Goal: Task Accomplishment & Management: Complete application form

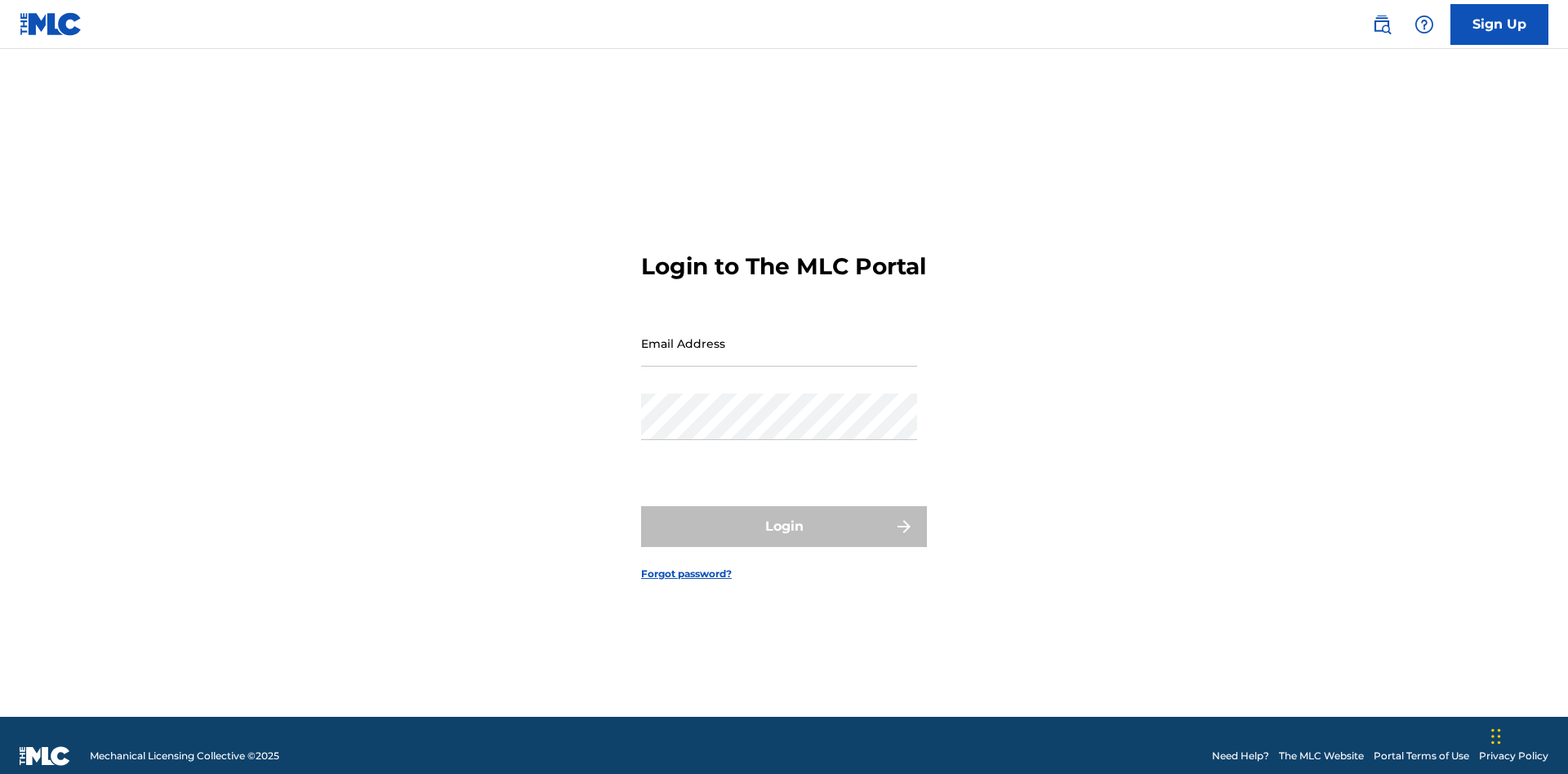
scroll to position [21, 0]
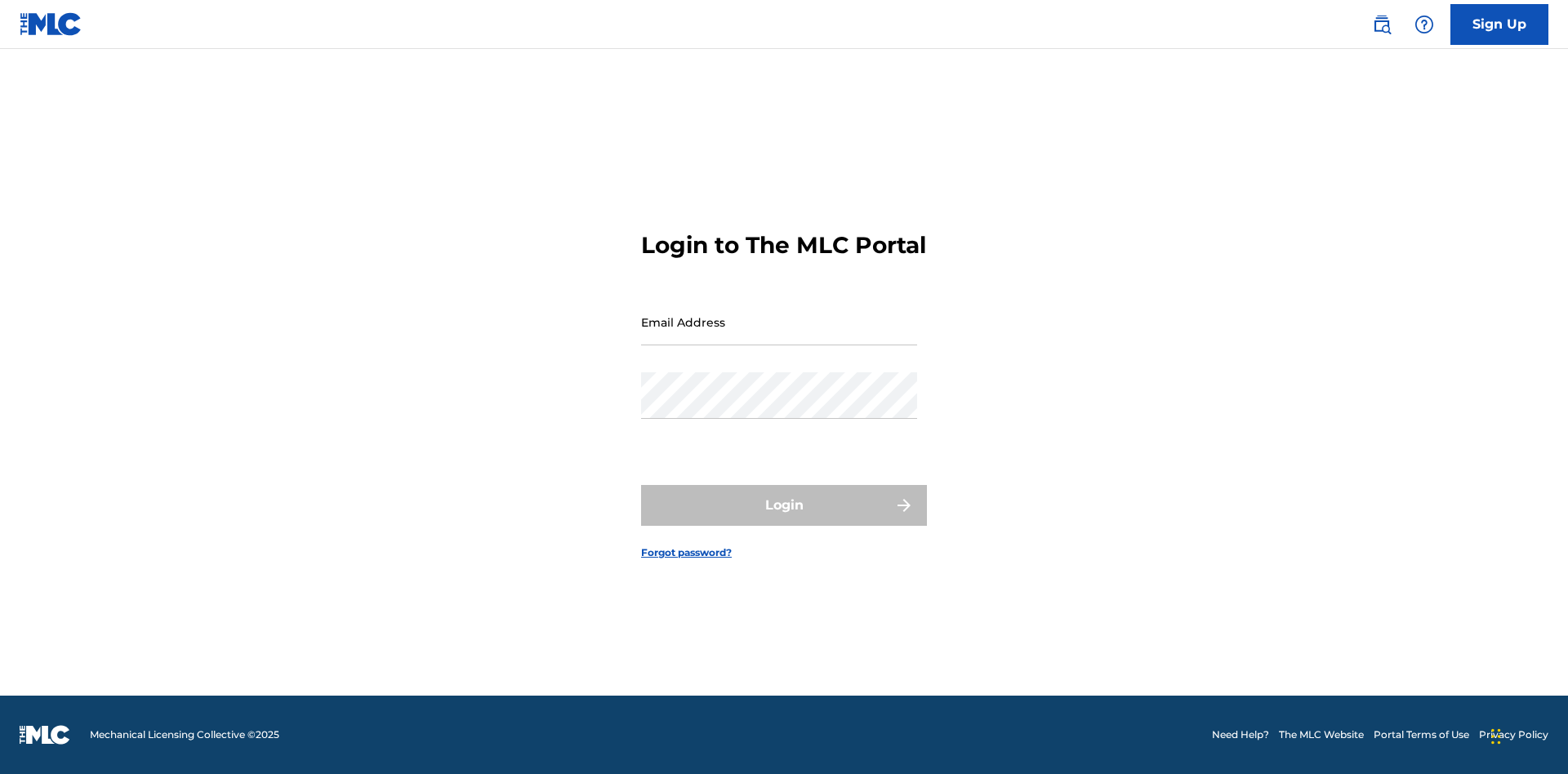
click at [779, 335] on input "Email Address" at bounding box center [778, 322] width 276 height 46
type input "[EMAIL_ADDRESS][DOMAIN_NAME]"
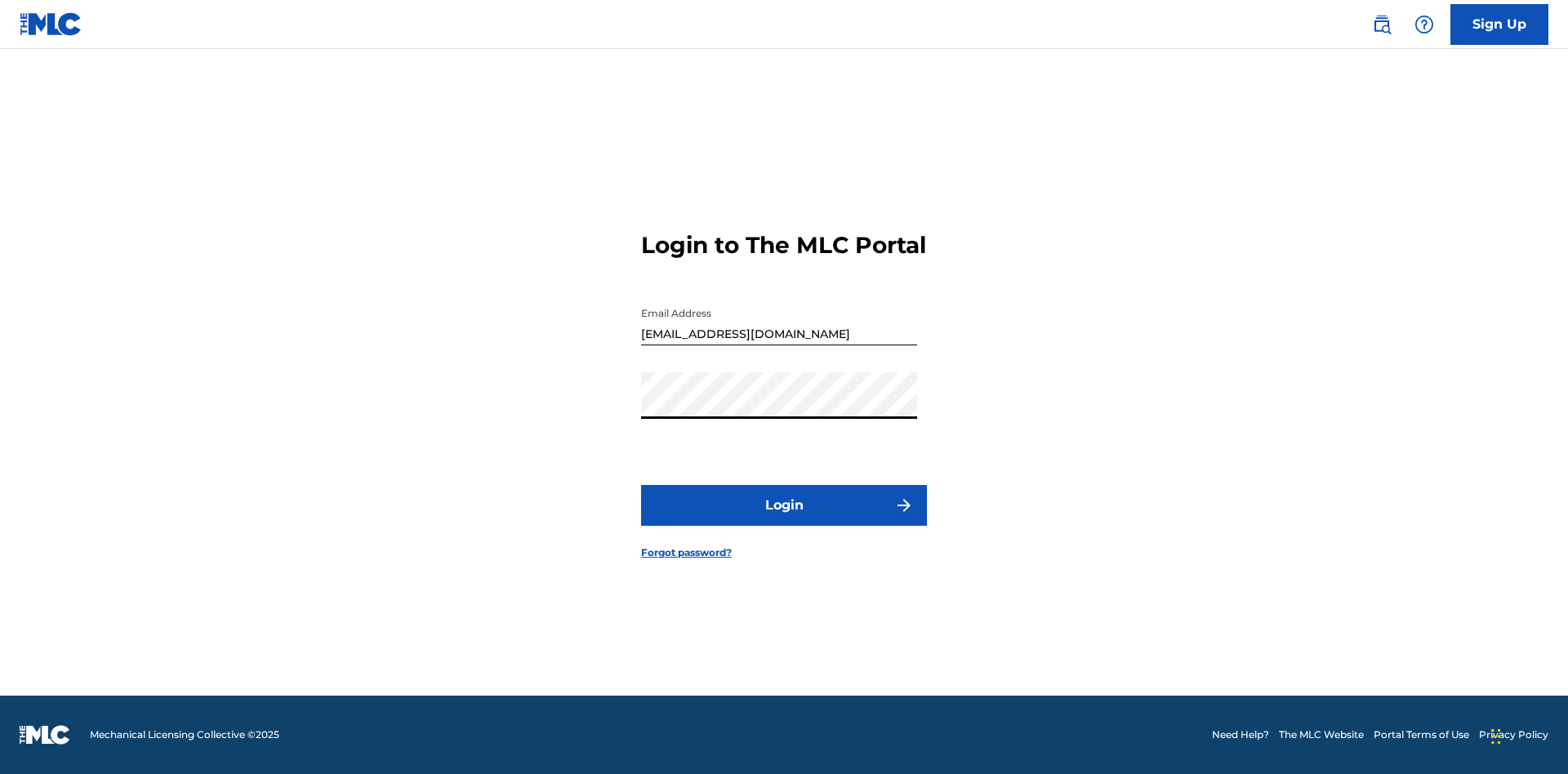
click at [784, 519] on button "Login" at bounding box center [784, 505] width 286 height 41
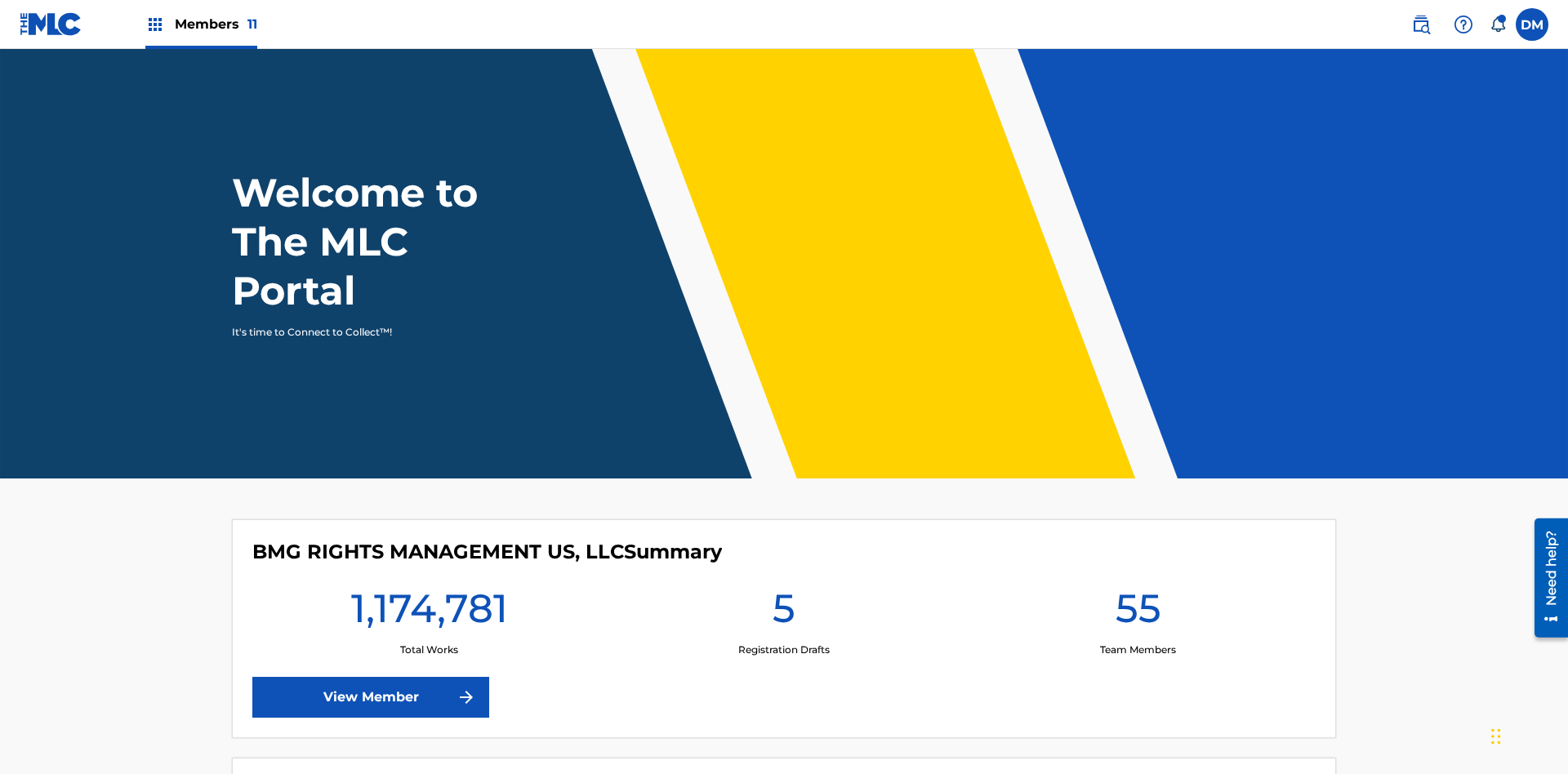
scroll to position [71, 0]
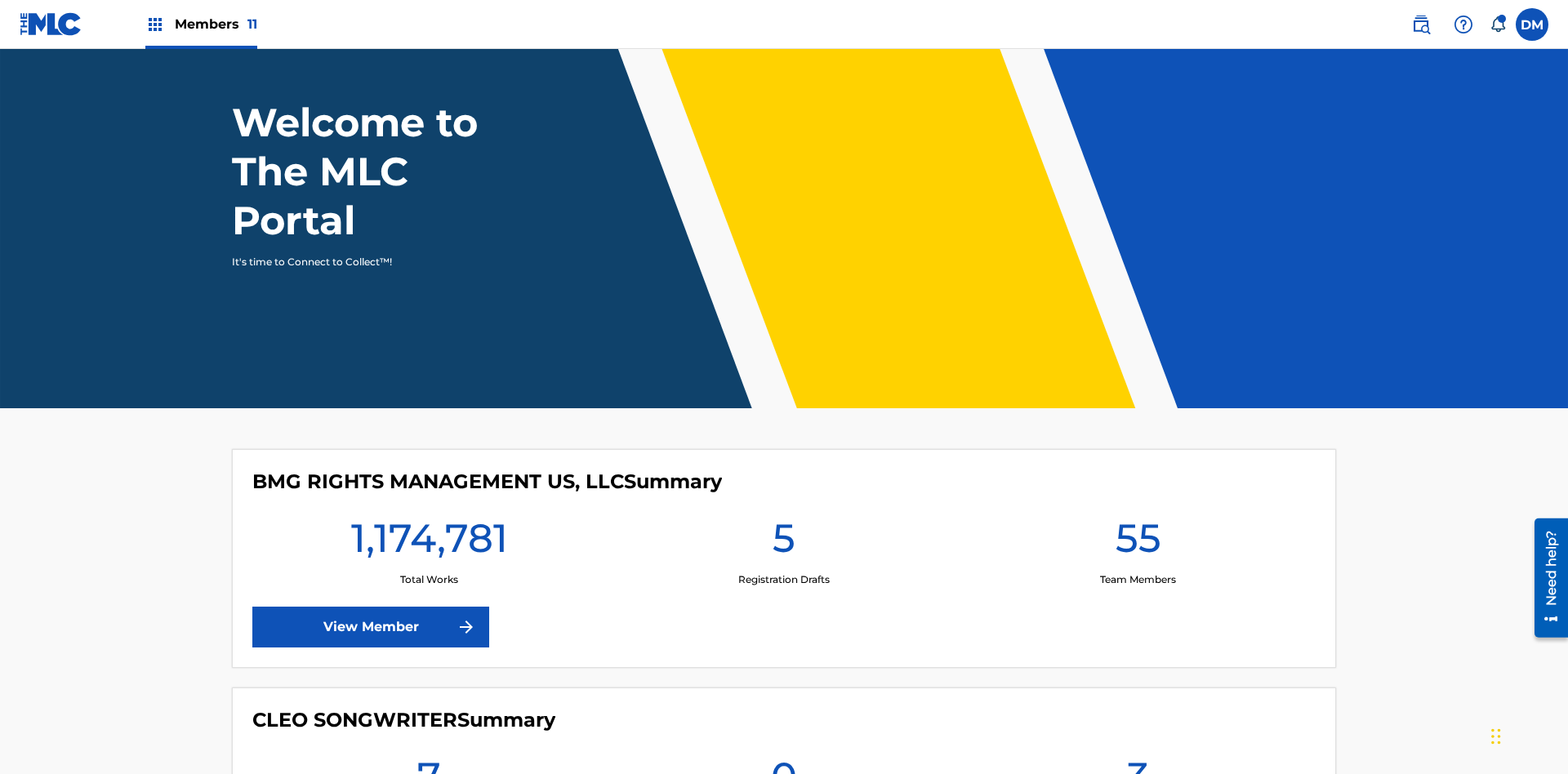
click at [201, 24] on span "Members 11" at bounding box center [215, 24] width 83 height 19
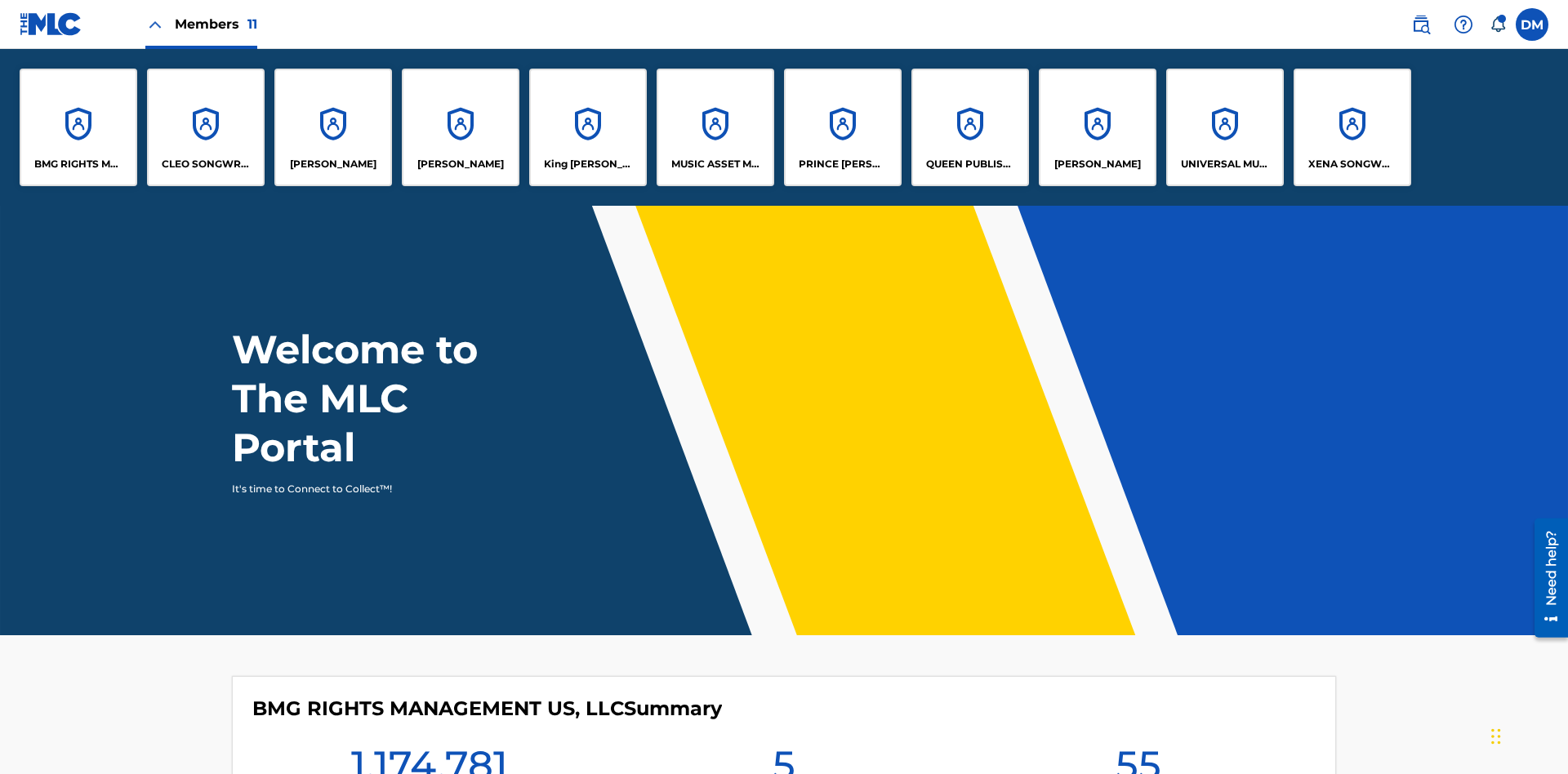
scroll to position [0, 0]
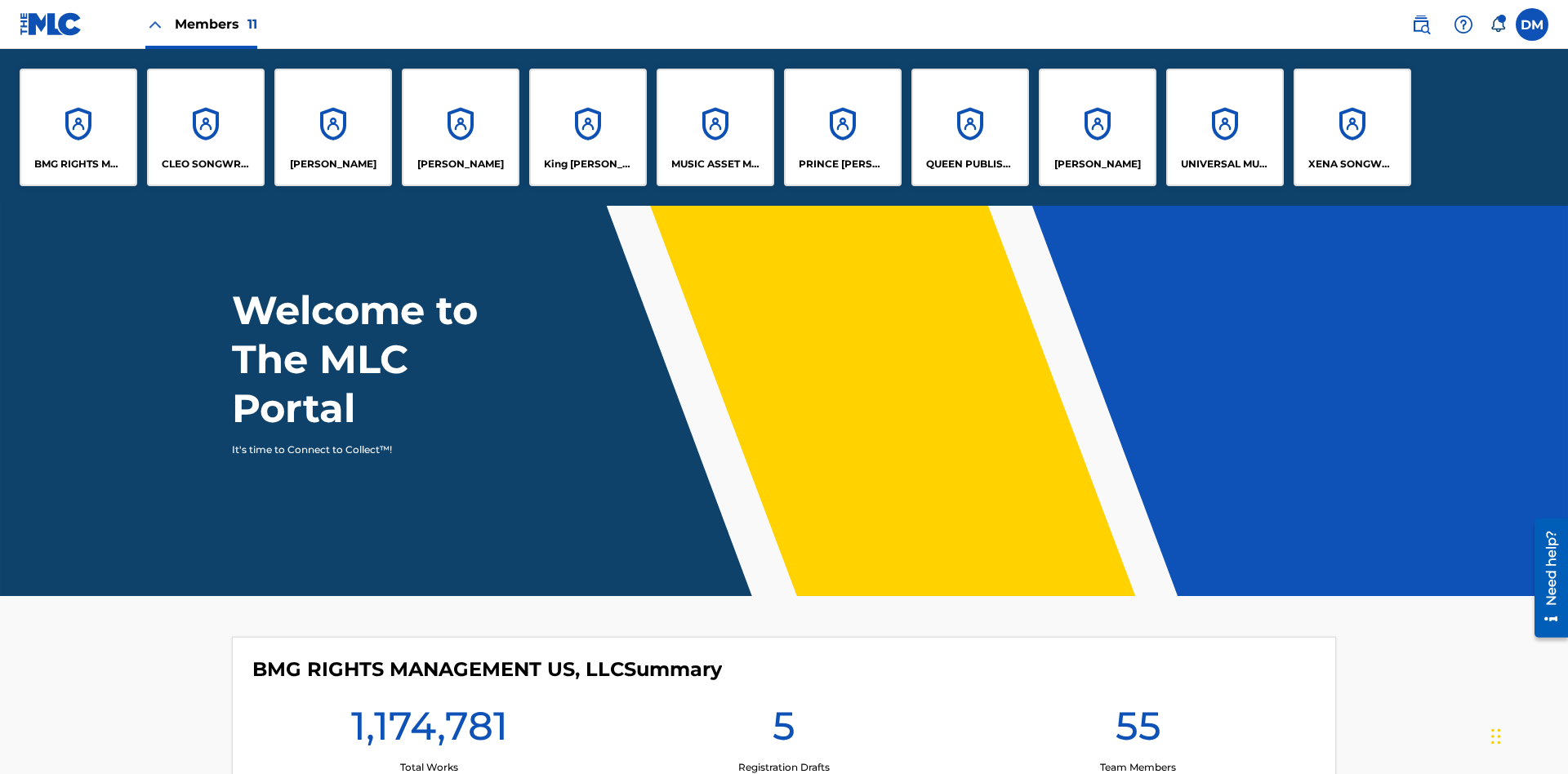
click at [1224, 164] on p "UNIVERSAL MUSIC PUB GROUP" at bounding box center [1225, 164] width 89 height 15
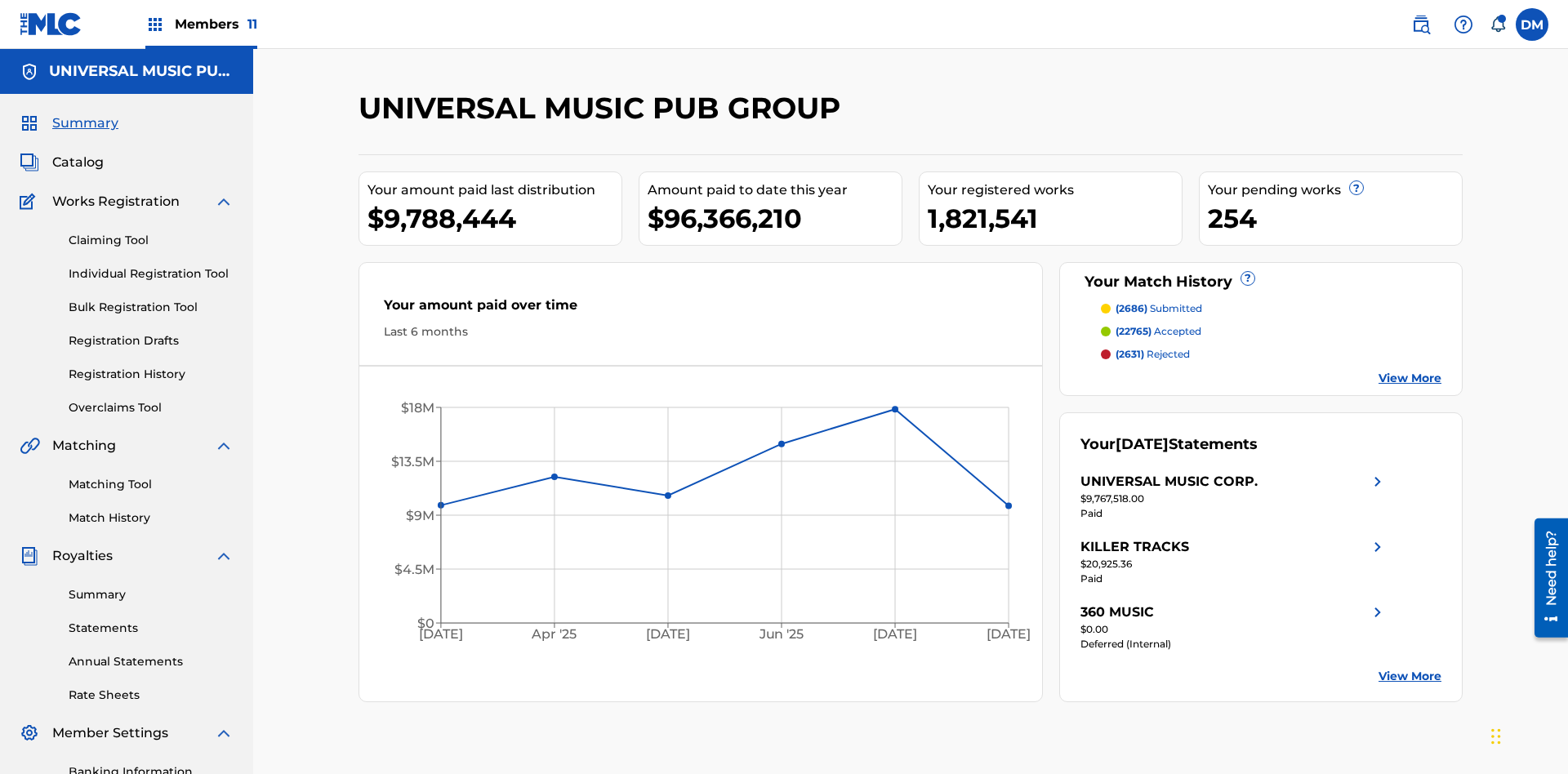
click at [151, 265] on link "Individual Registration Tool" at bounding box center [151, 274] width 165 height 17
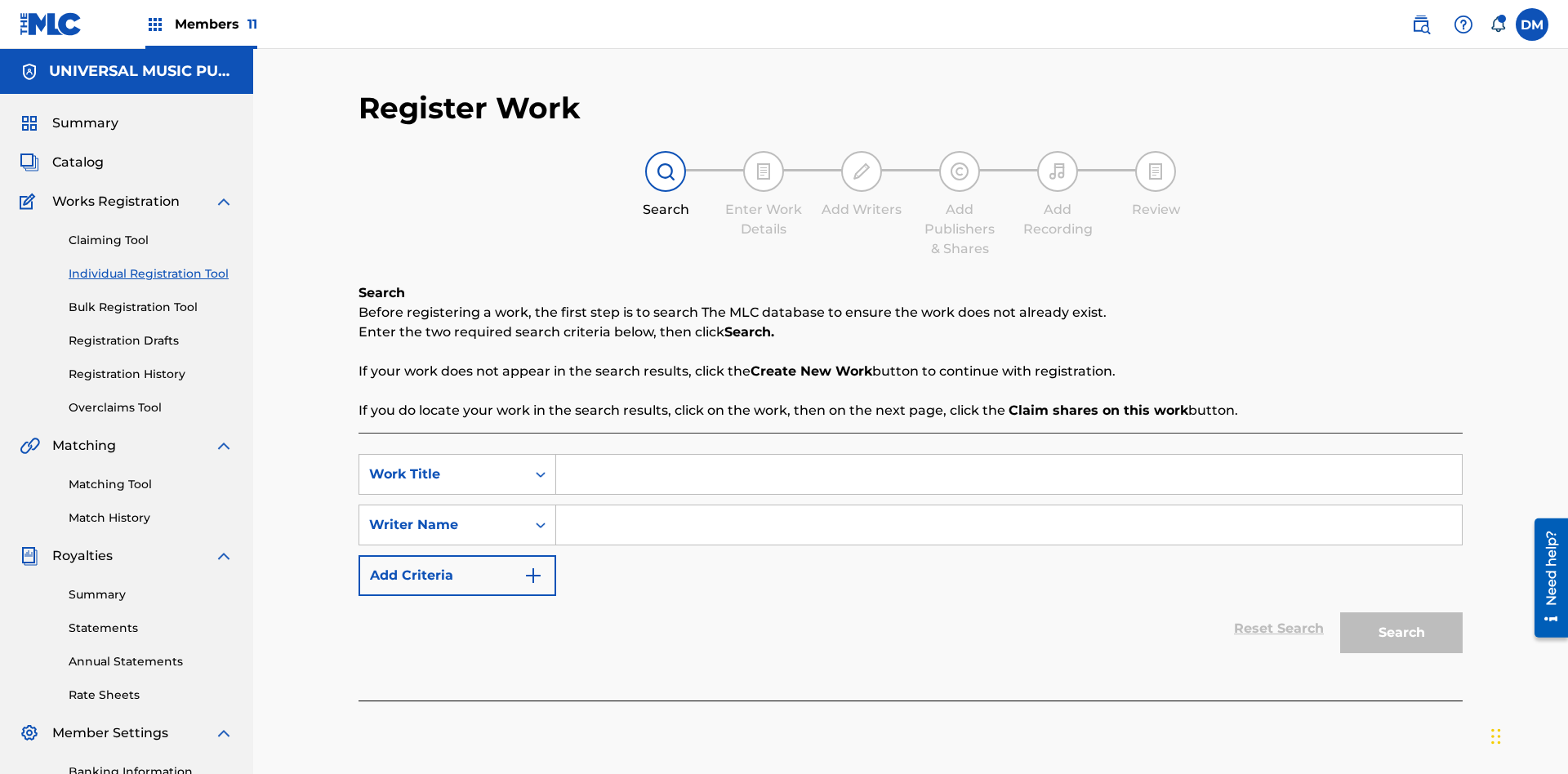
click at [1008, 455] on input "Search Form" at bounding box center [1008, 474] width 905 height 39
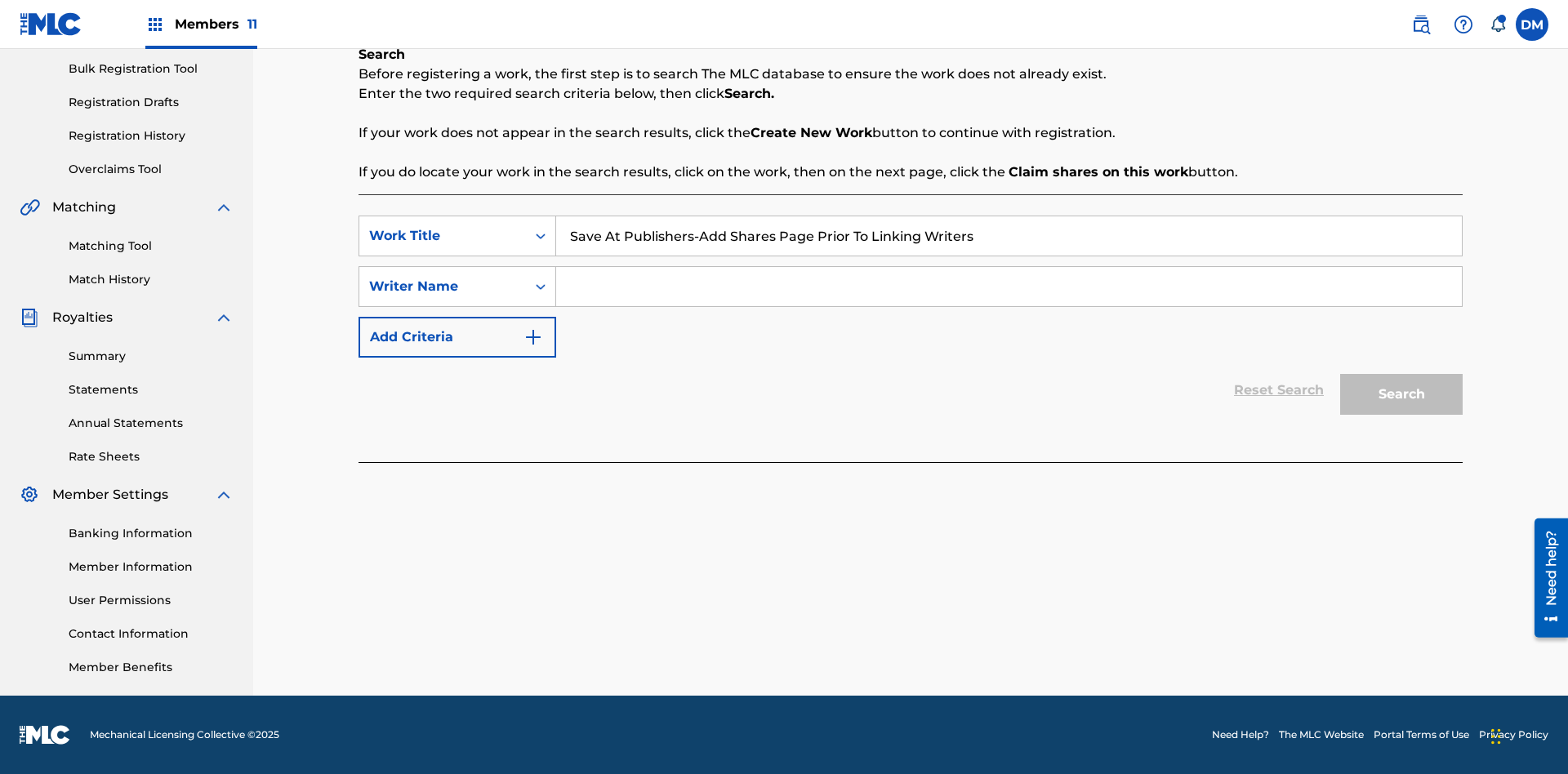
type input "Save At Publishers-Add Shares Page Prior To Linking Writers"
click at [1008, 287] on input "Search Form" at bounding box center [1008, 287] width 905 height 39
type input "QWERTYUIOP"
click at [1401, 394] on button "Search" at bounding box center [1401, 394] width 123 height 41
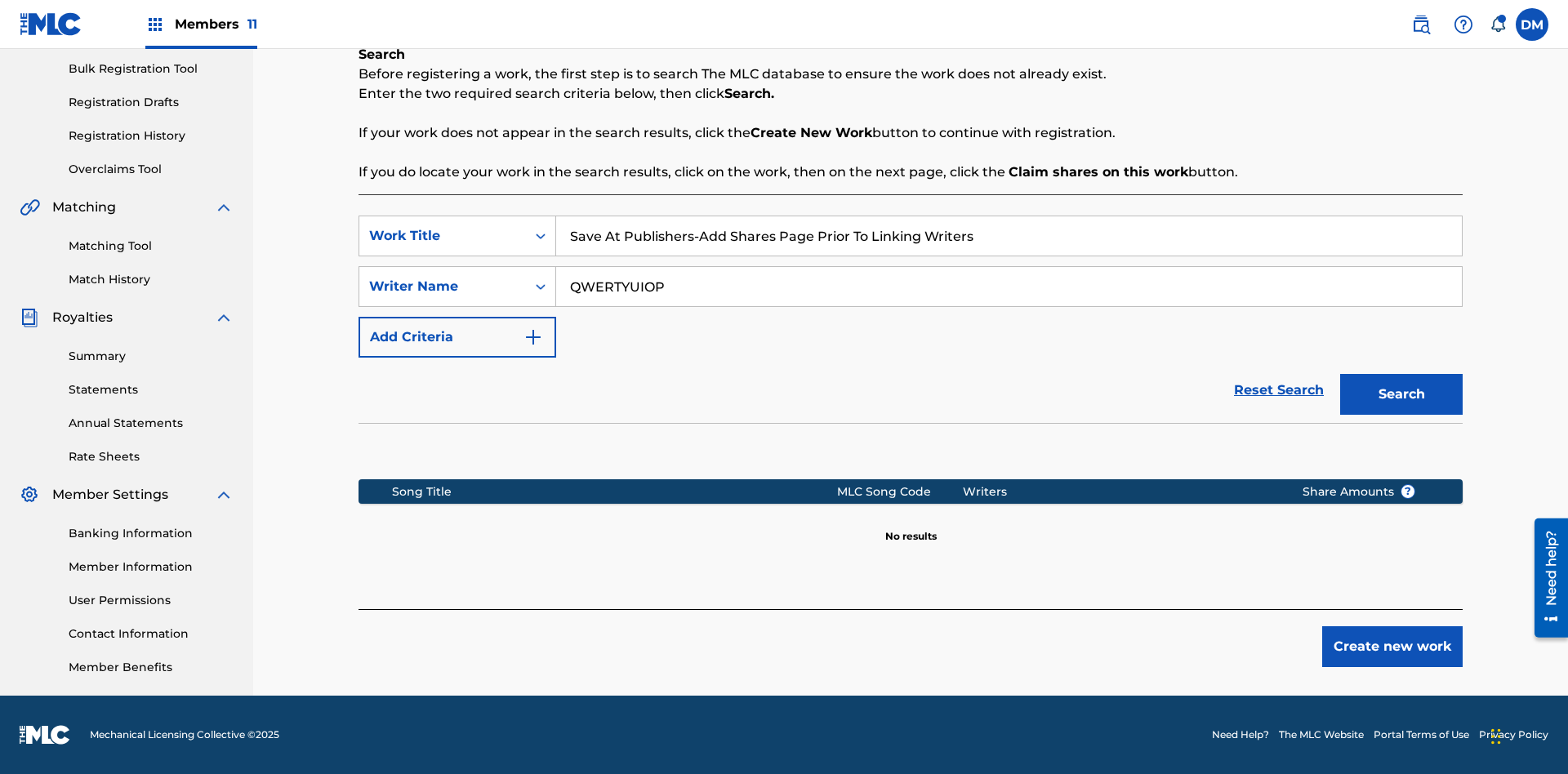
click at [1393, 647] on button "Create new work" at bounding box center [1392, 647] width 140 height 41
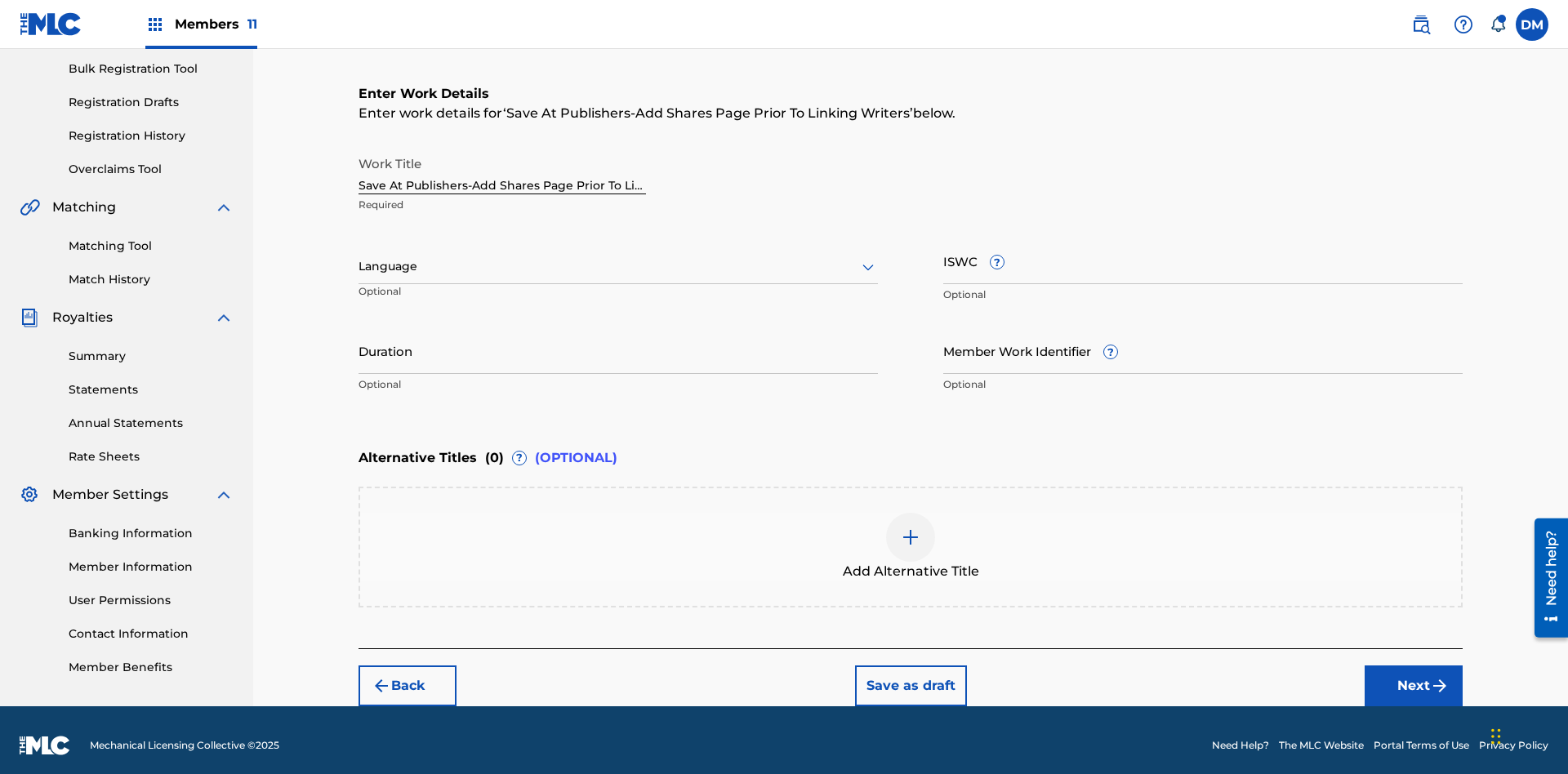
scroll to position [249, 0]
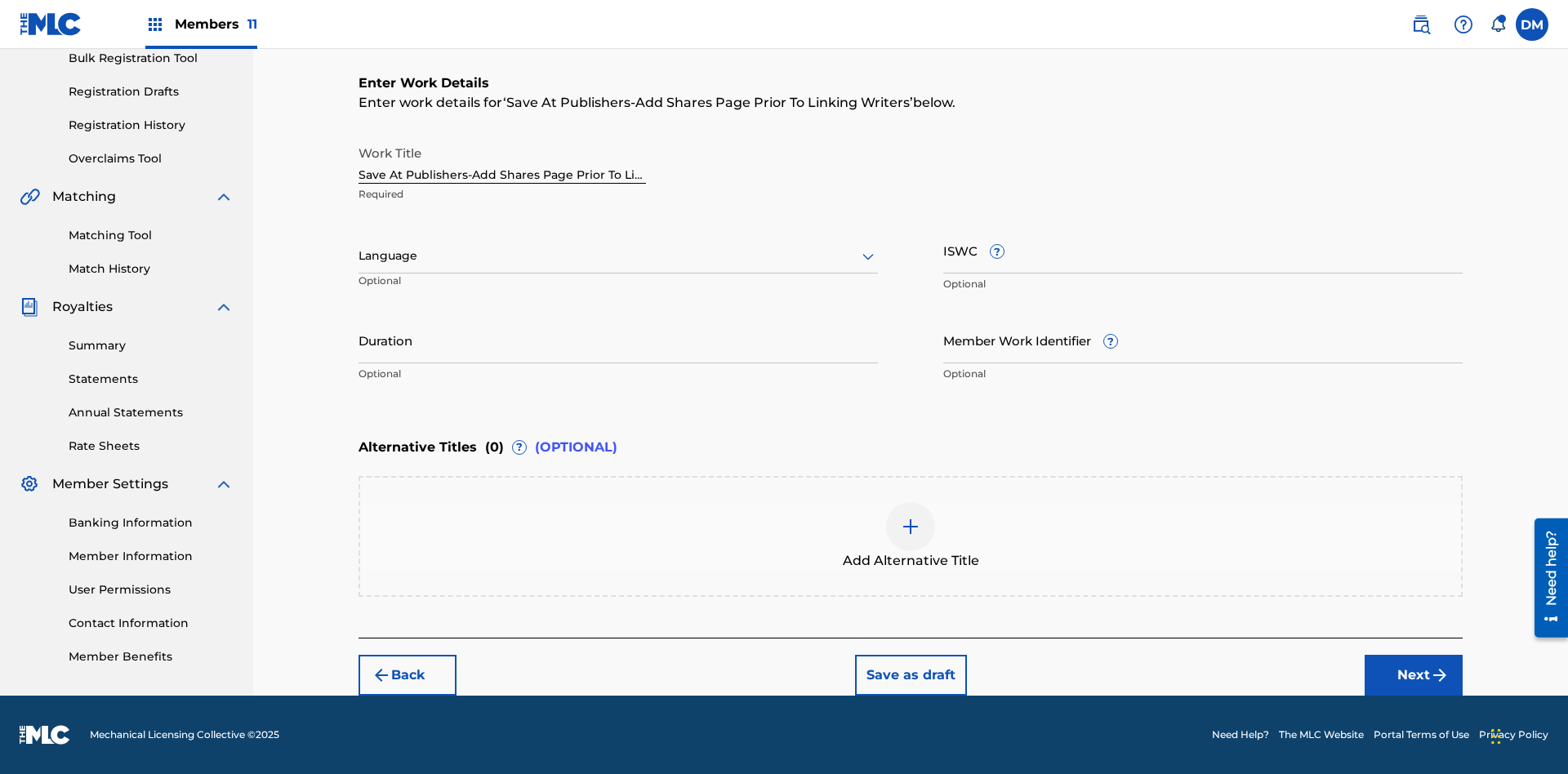
click at [618, 340] on input "Duration" at bounding box center [617, 340] width 519 height 46
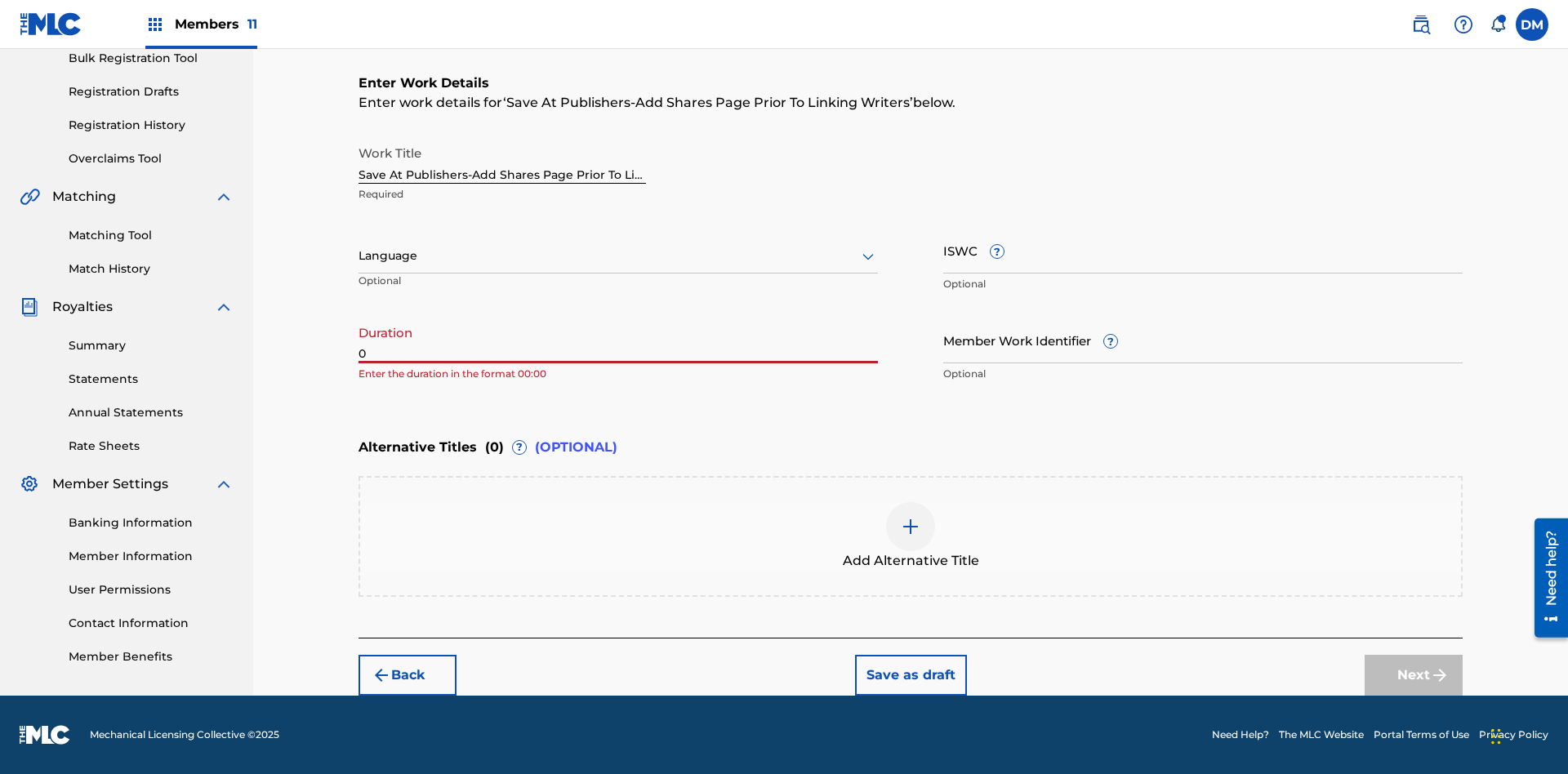
click at [618, 340] on input "0" at bounding box center [617, 340] width 519 height 46
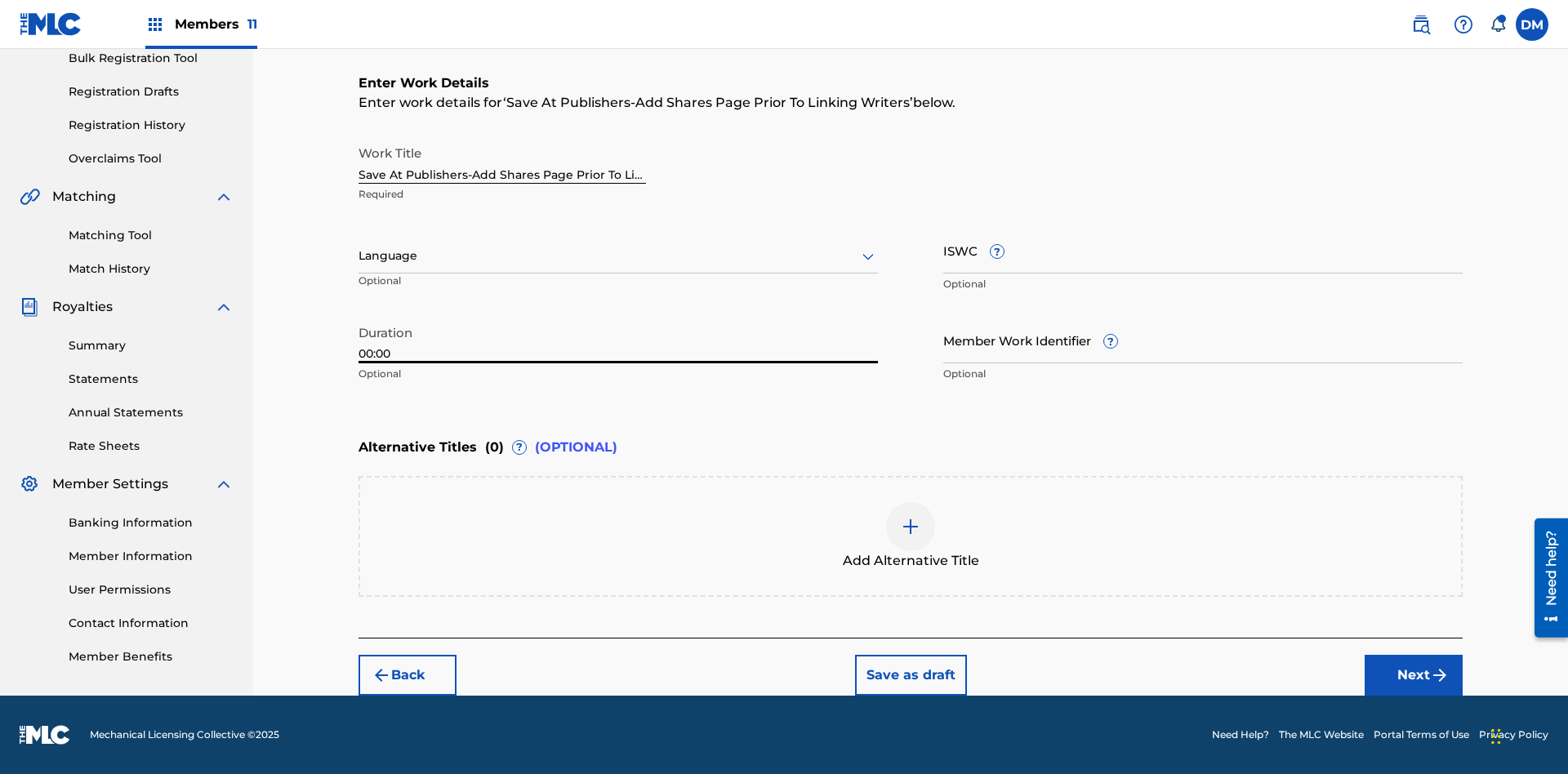
type input "00:00"
click at [868, 256] on icon at bounding box center [867, 256] width 19 height 19
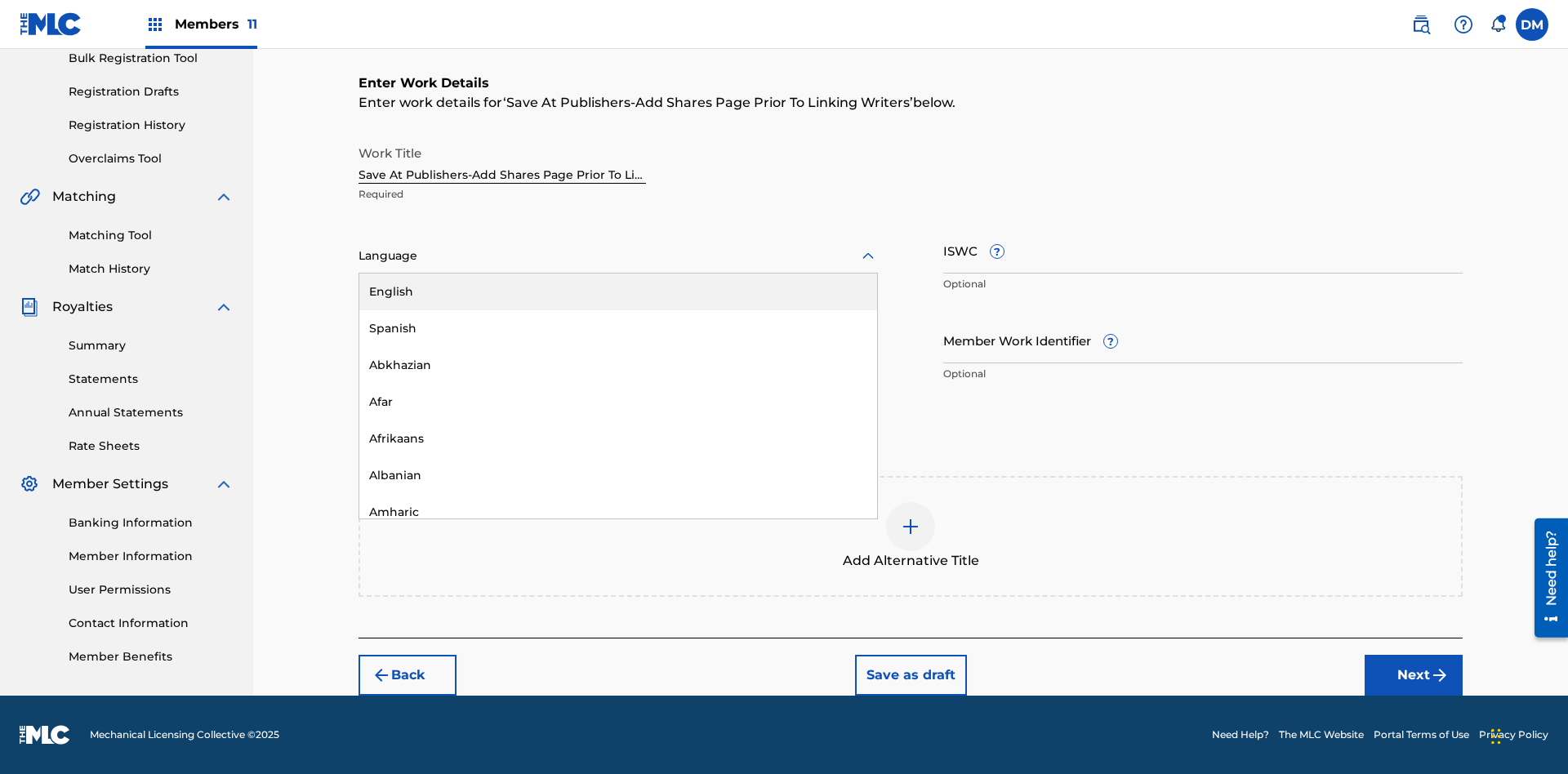
click at [618, 402] on div "Afar" at bounding box center [618, 402] width 518 height 37
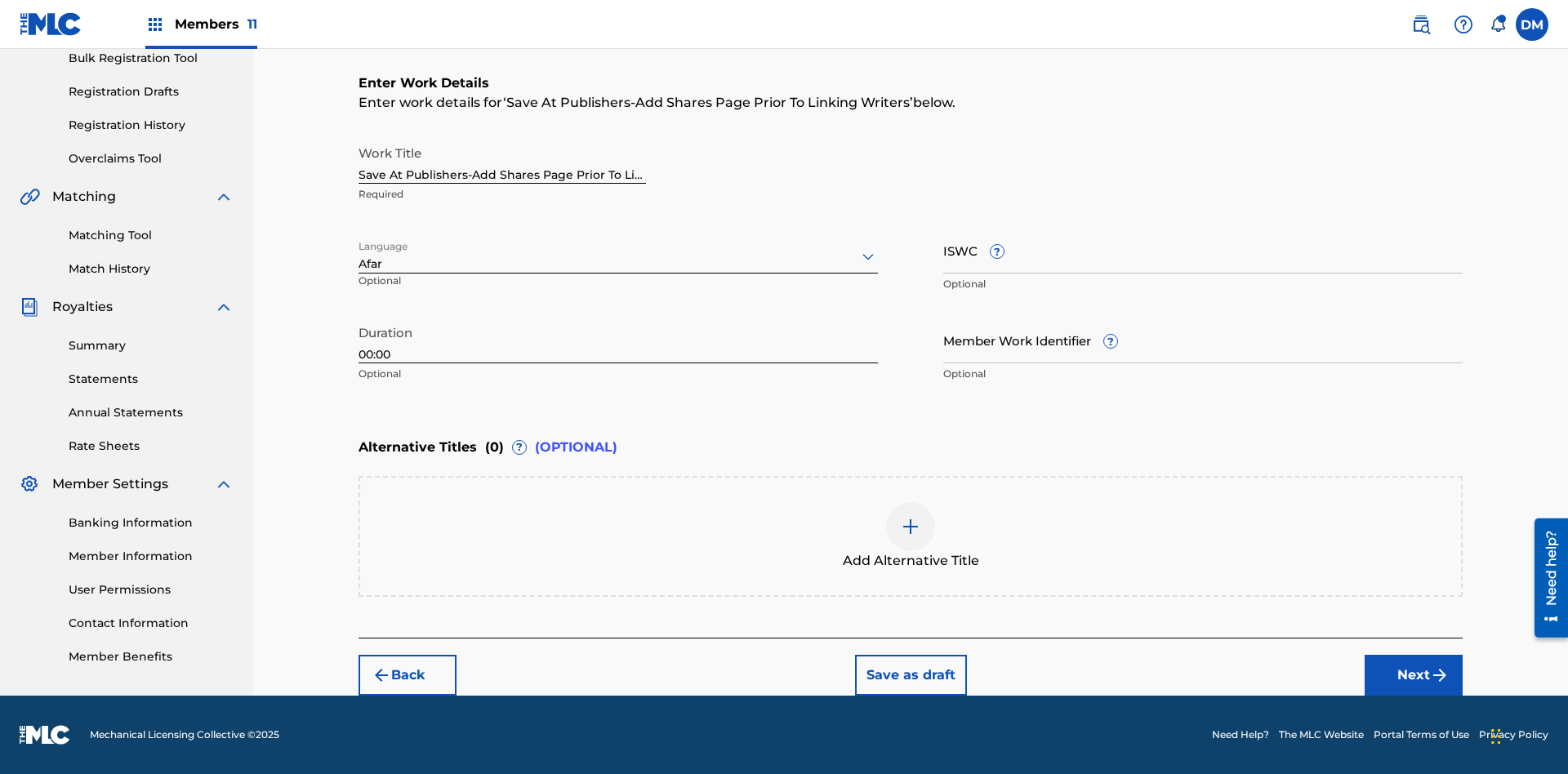
click at [1203, 340] on input "Member Work Identifier ?" at bounding box center [1202, 340] width 519 height 46
type input "[PHONE_NUMBER]"
click at [1203, 250] on input "ISWC ?" at bounding box center [1202, 251] width 519 height 46
type input "T-123.456.789-4"
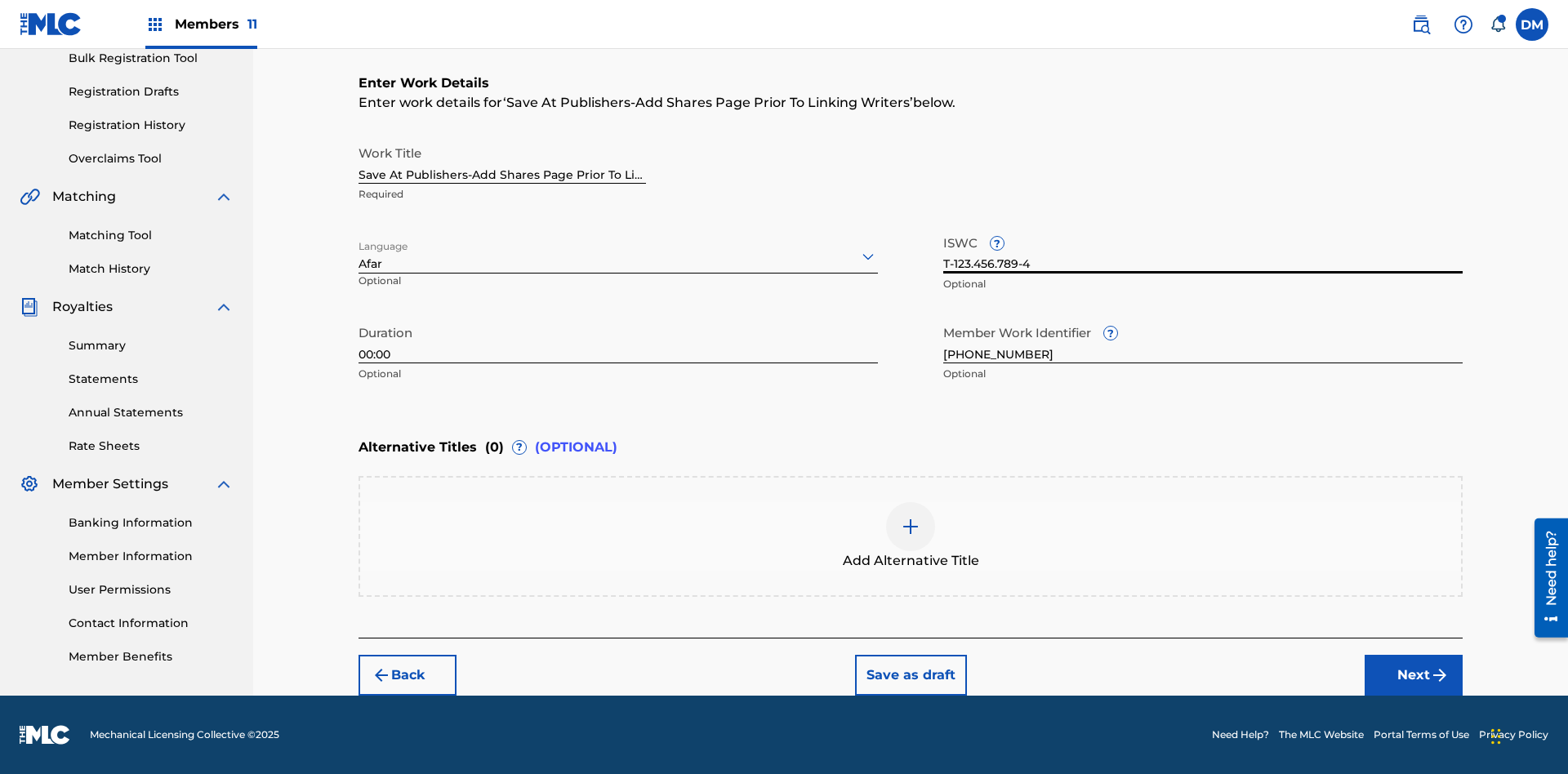
click at [911, 535] on img at bounding box center [910, 526] width 19 height 19
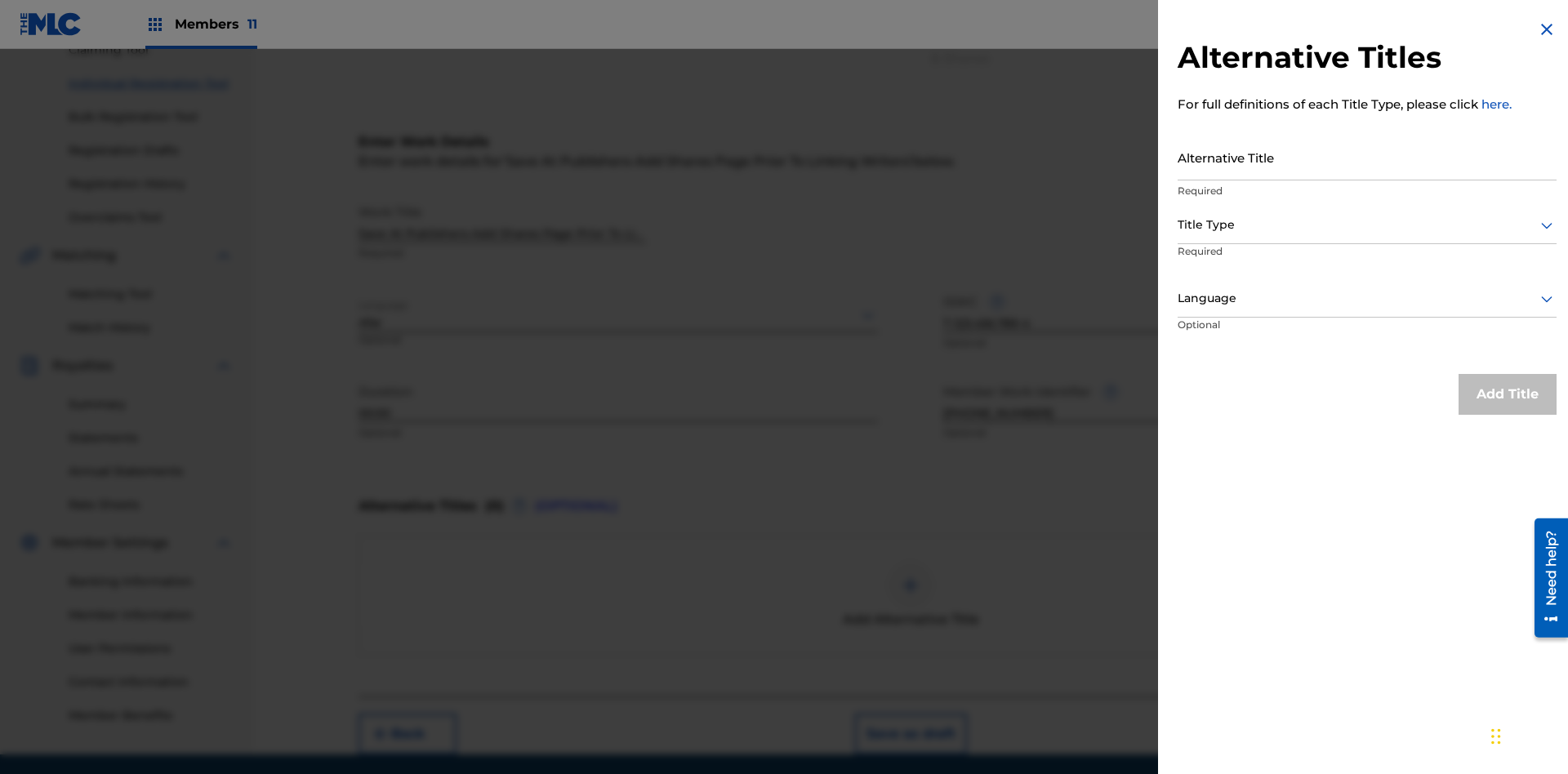
click at [1367, 157] on input "Alternative Title" at bounding box center [1367, 157] width 379 height 46
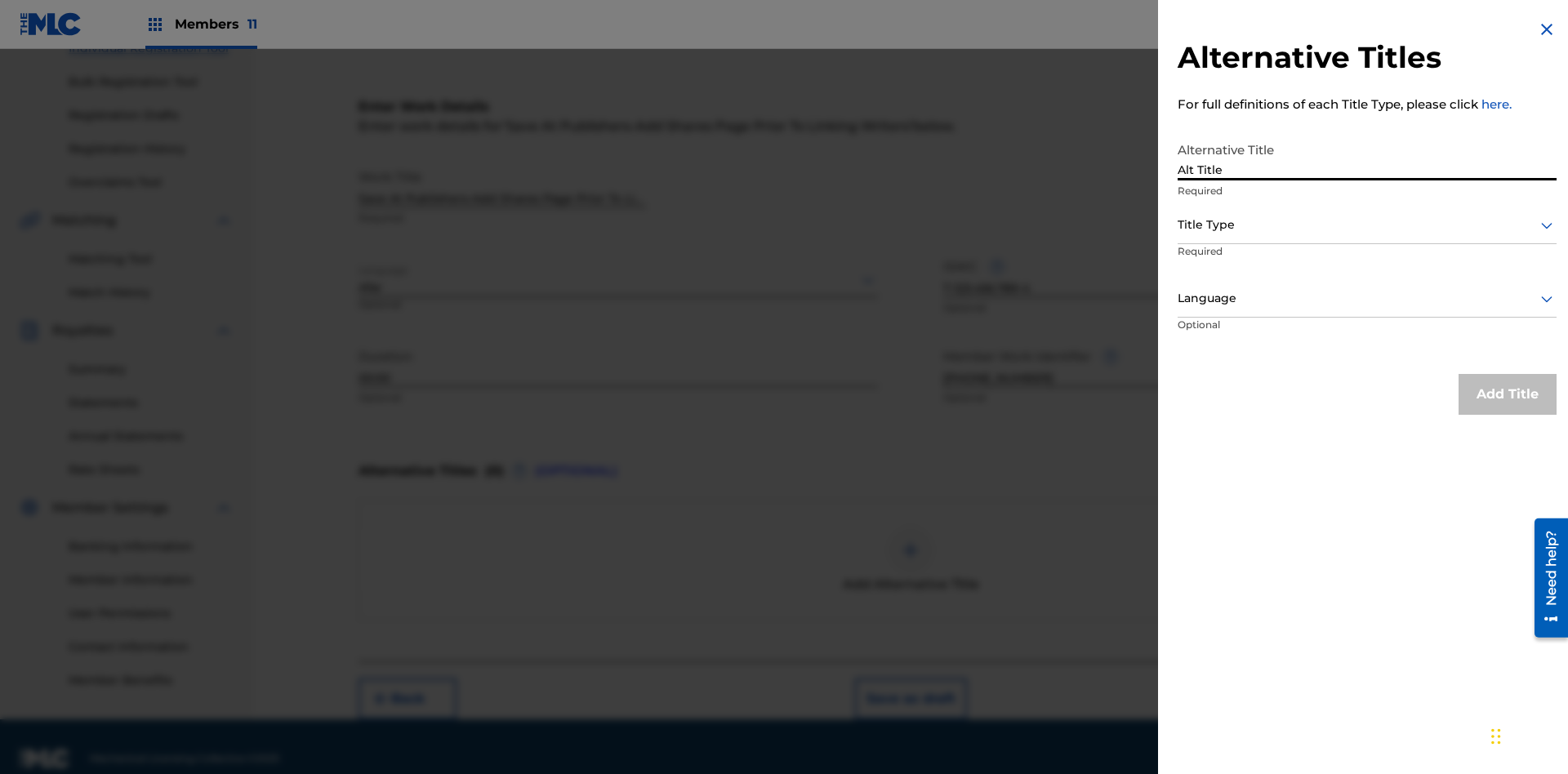
type input "Alt Title"
click at [1367, 225] on div at bounding box center [1367, 225] width 379 height 20
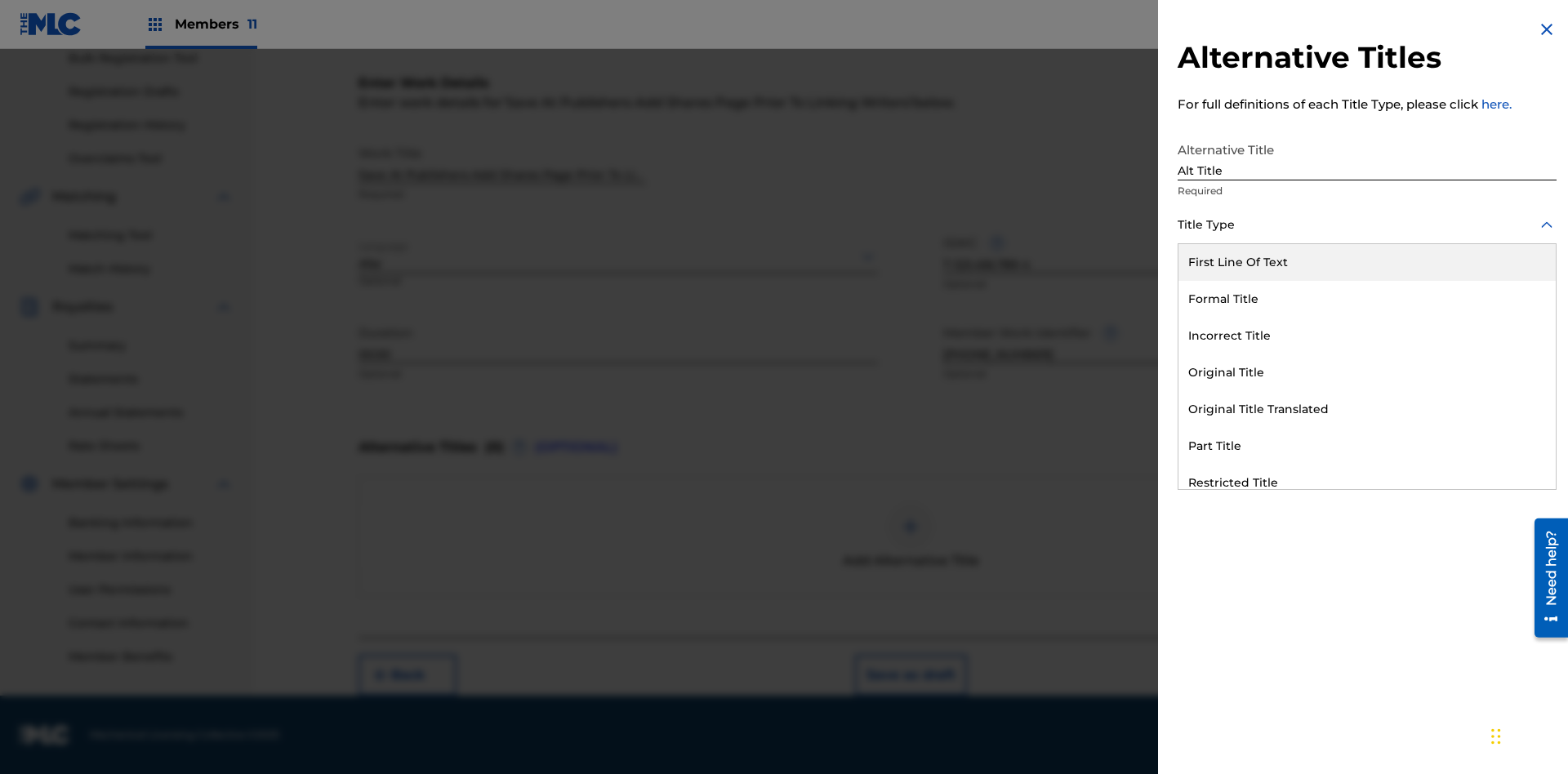
click at [1367, 372] on div "Original Title" at bounding box center [1367, 373] width 377 height 37
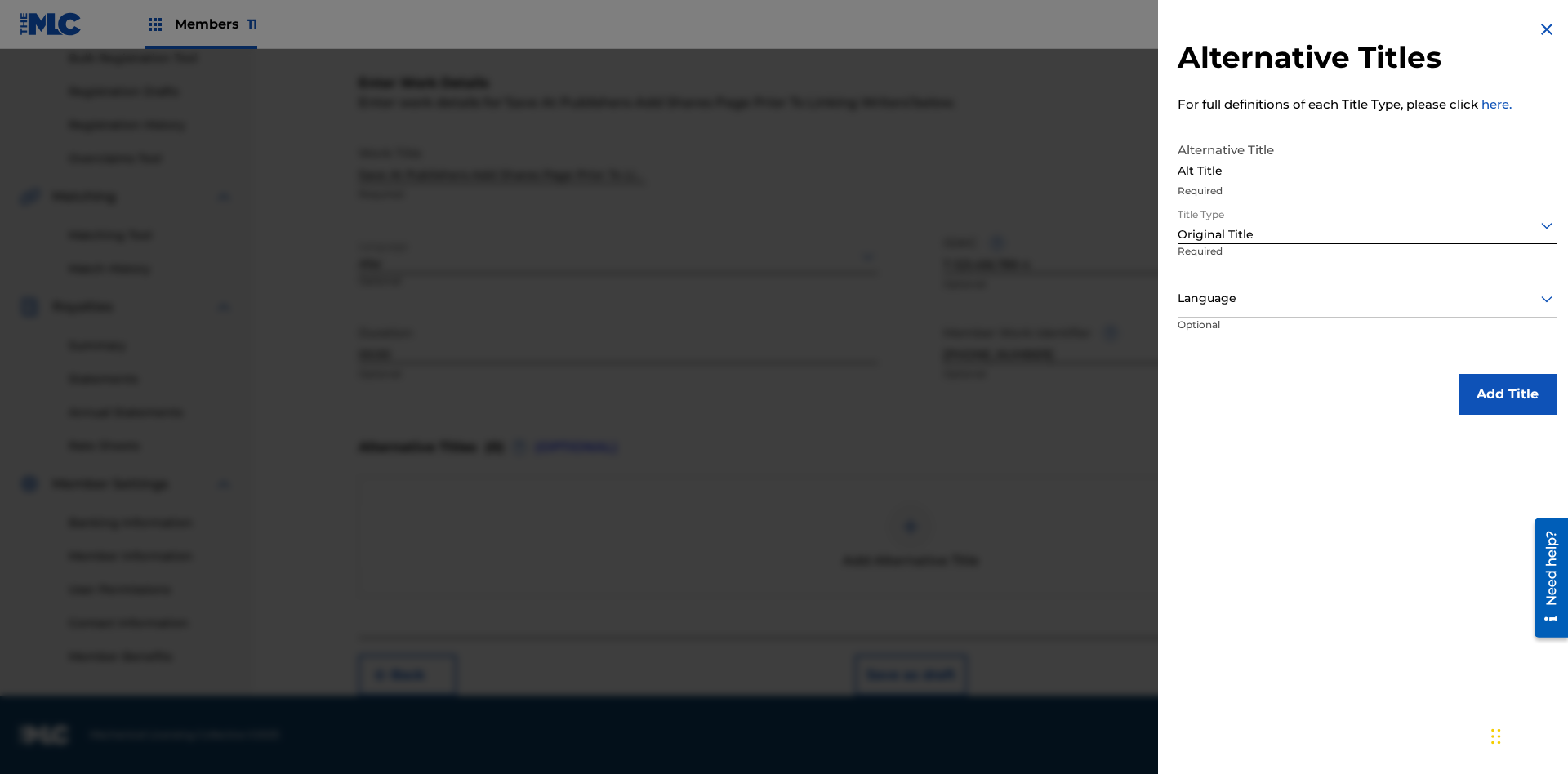
click at [1367, 298] on div at bounding box center [1367, 298] width 379 height 20
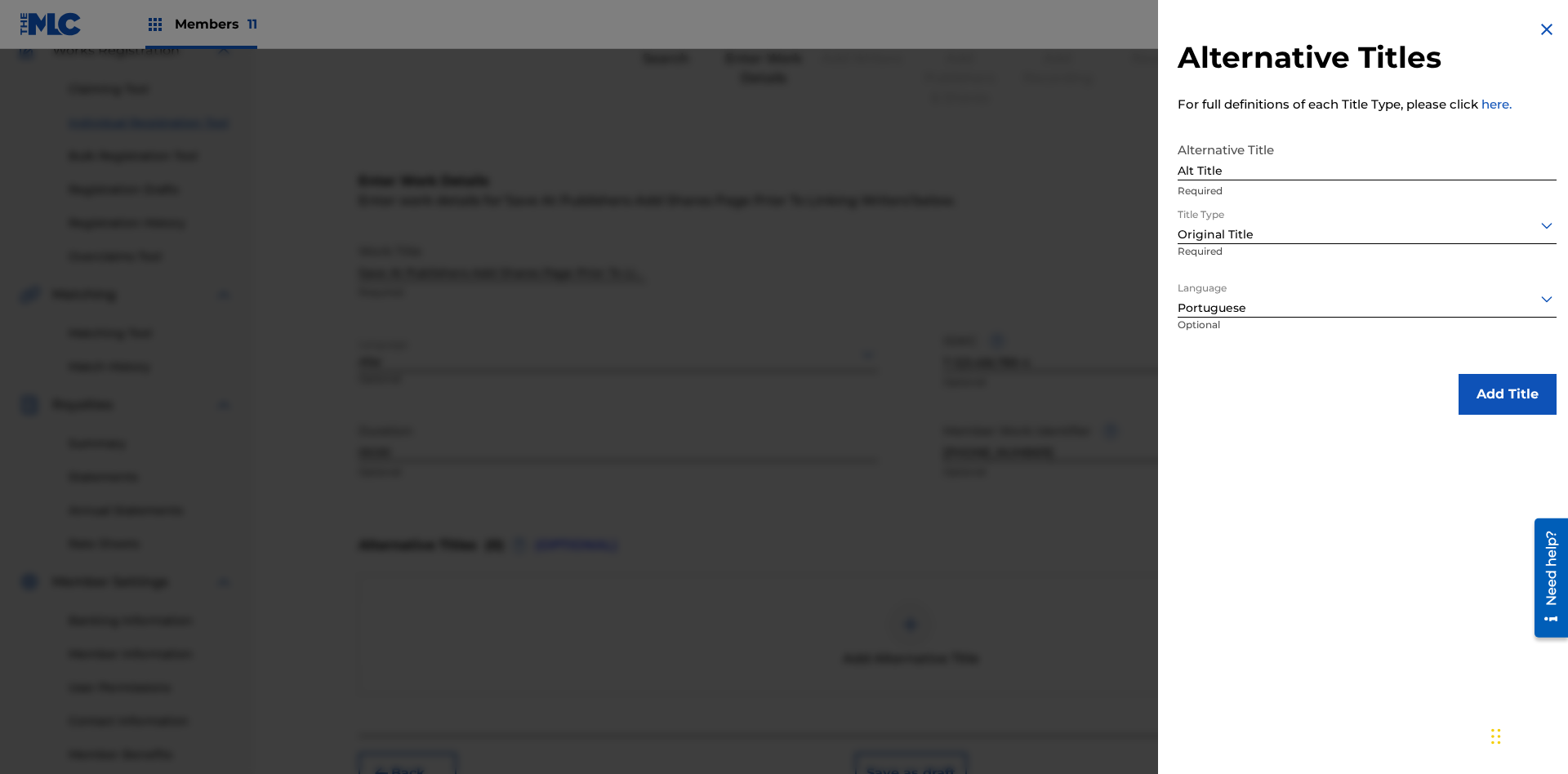
click at [1508, 393] on button "Add Title" at bounding box center [1508, 394] width 98 height 41
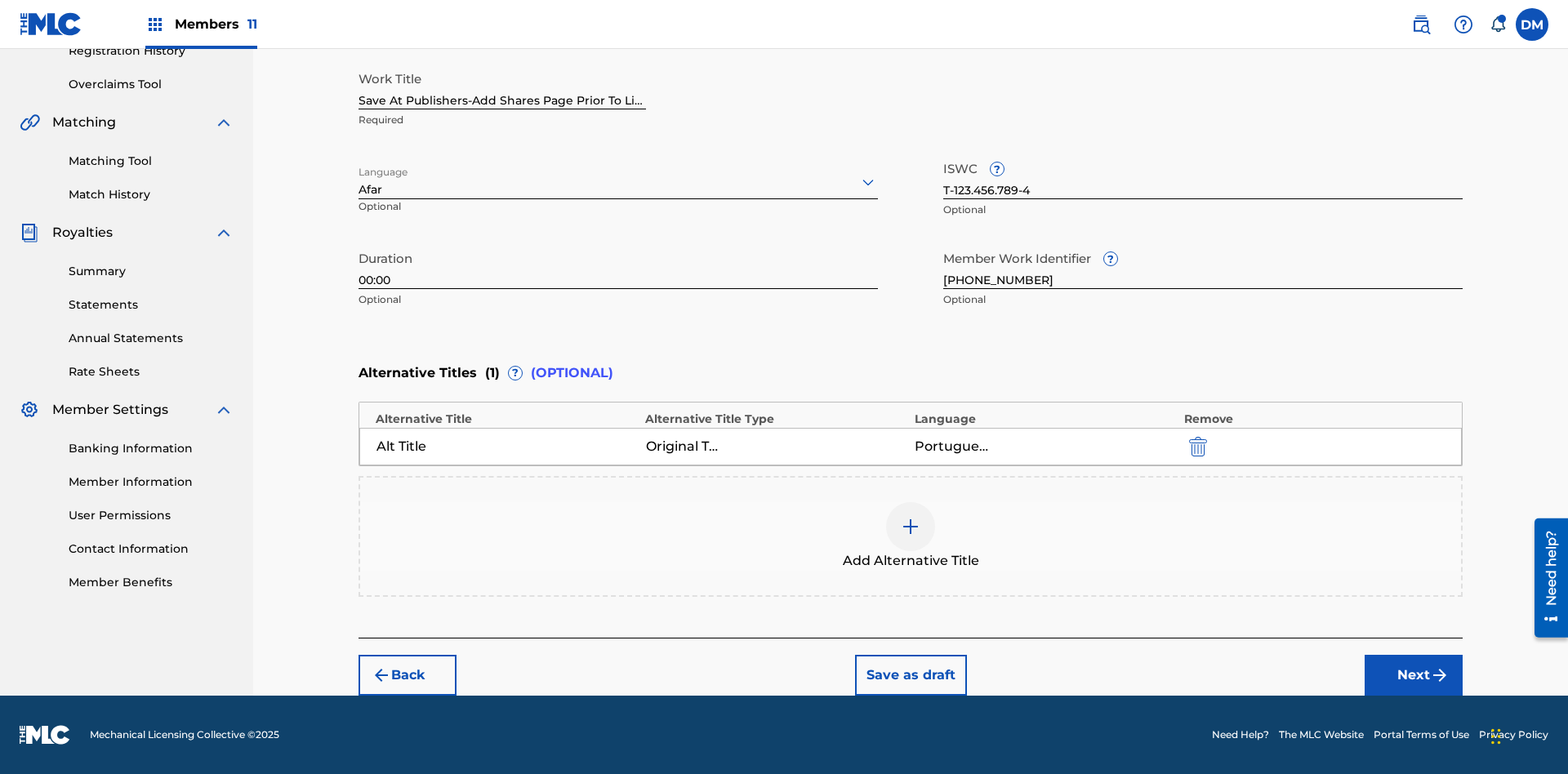
click at [1414, 675] on button "Next" at bounding box center [1414, 675] width 98 height 41
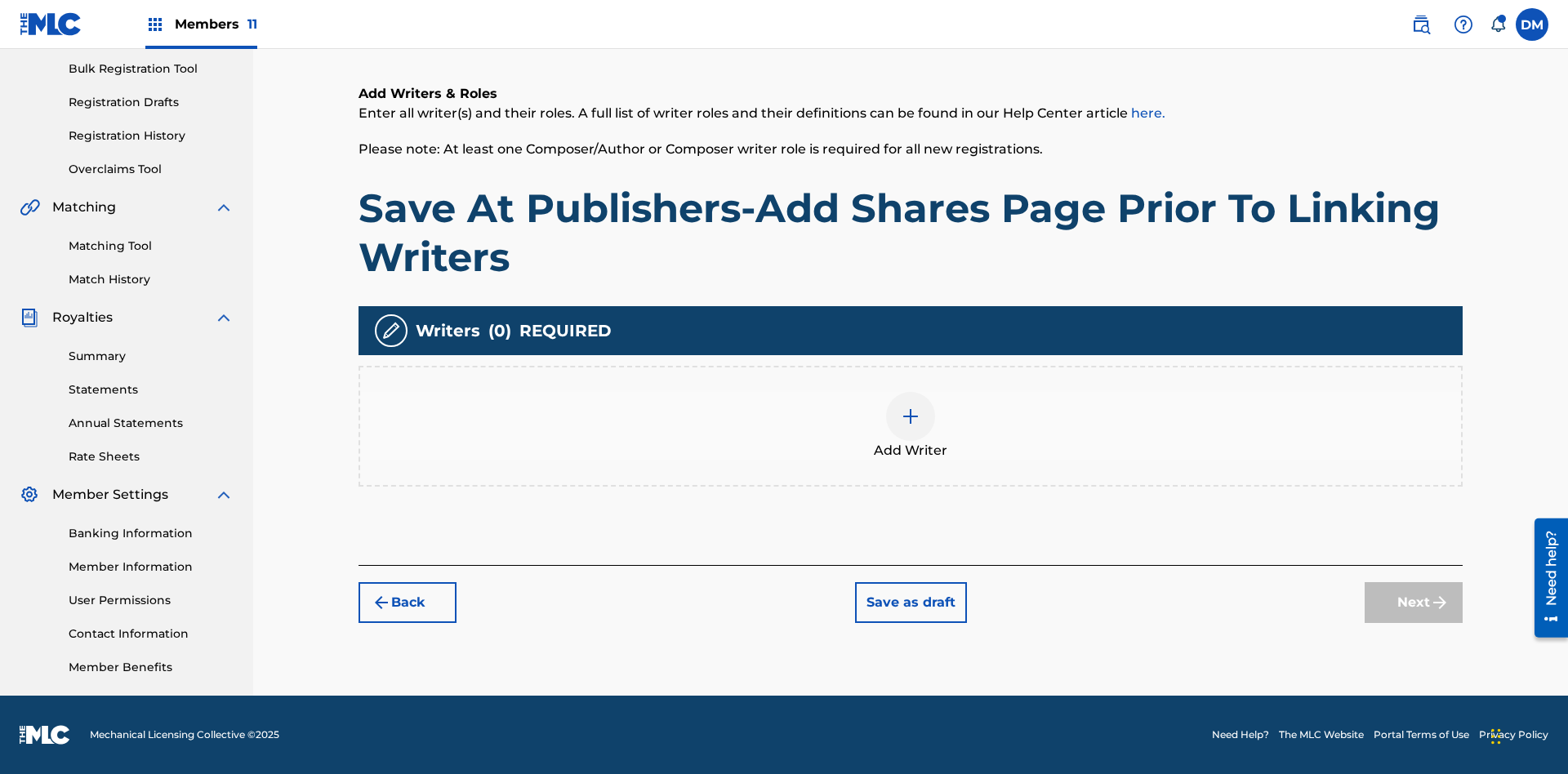
scroll to position [239, 0]
click at [911, 425] on img at bounding box center [910, 416] width 19 height 19
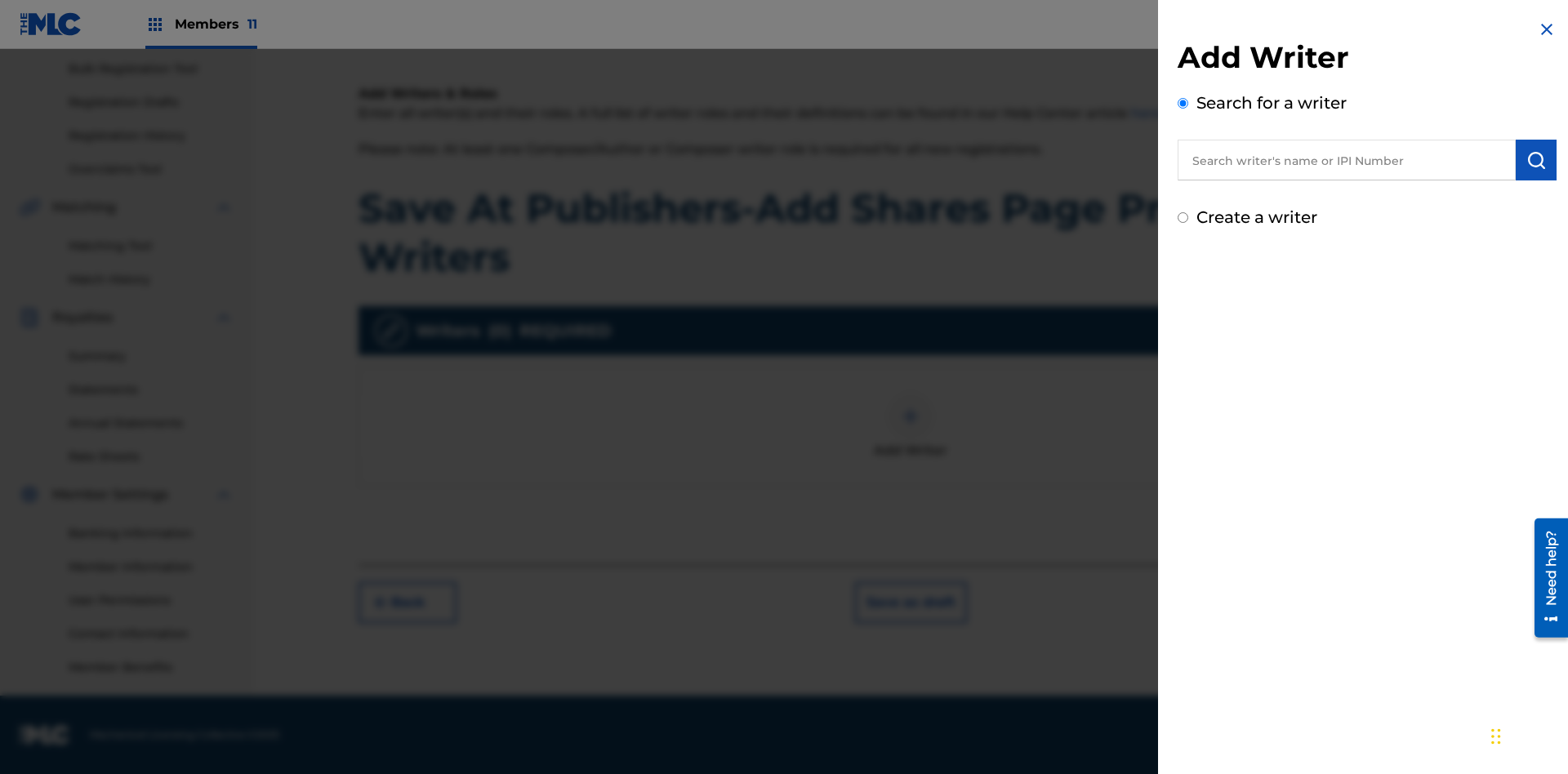
click at [1346, 160] on input "text" at bounding box center [1346, 160] width 338 height 41
type input "[PERSON_NAME]"
click at [1536, 160] on img "submit" at bounding box center [1536, 160] width 19 height 19
